Goal: Transaction & Acquisition: Purchase product/service

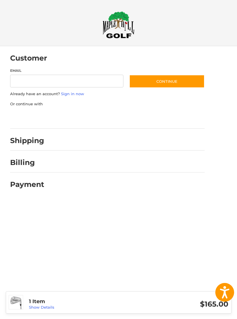
click at [43, 81] on input "Email" at bounding box center [66, 81] width 113 height 13
type input "**********"
click at [177, 83] on button "Continue" at bounding box center [166, 81] width 75 height 13
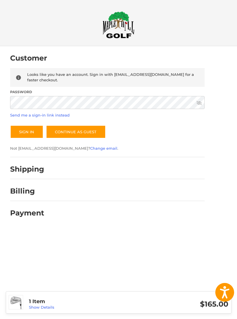
click at [32, 113] on link "Send me a sign-in link instead" at bounding box center [39, 115] width 59 height 5
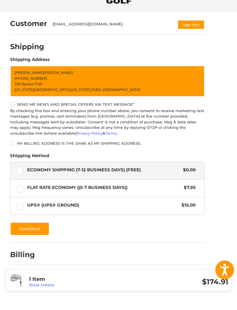
scroll to position [21, 0]
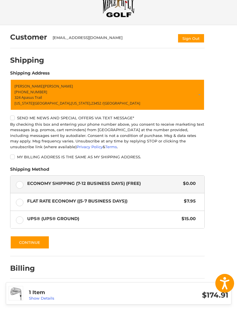
click at [30, 243] on button "Continue" at bounding box center [29, 241] width 39 height 13
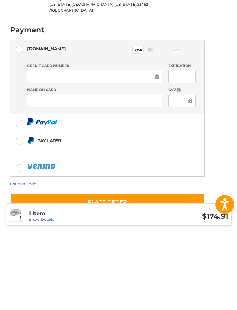
scroll to position [73, 0]
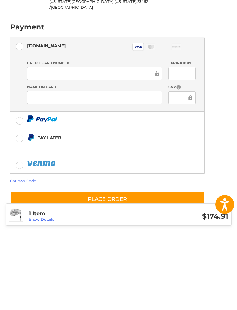
click at [73, 269] on button "Place Order" at bounding box center [107, 277] width 194 height 16
